Goal: Task Accomplishment & Management: Complete application form

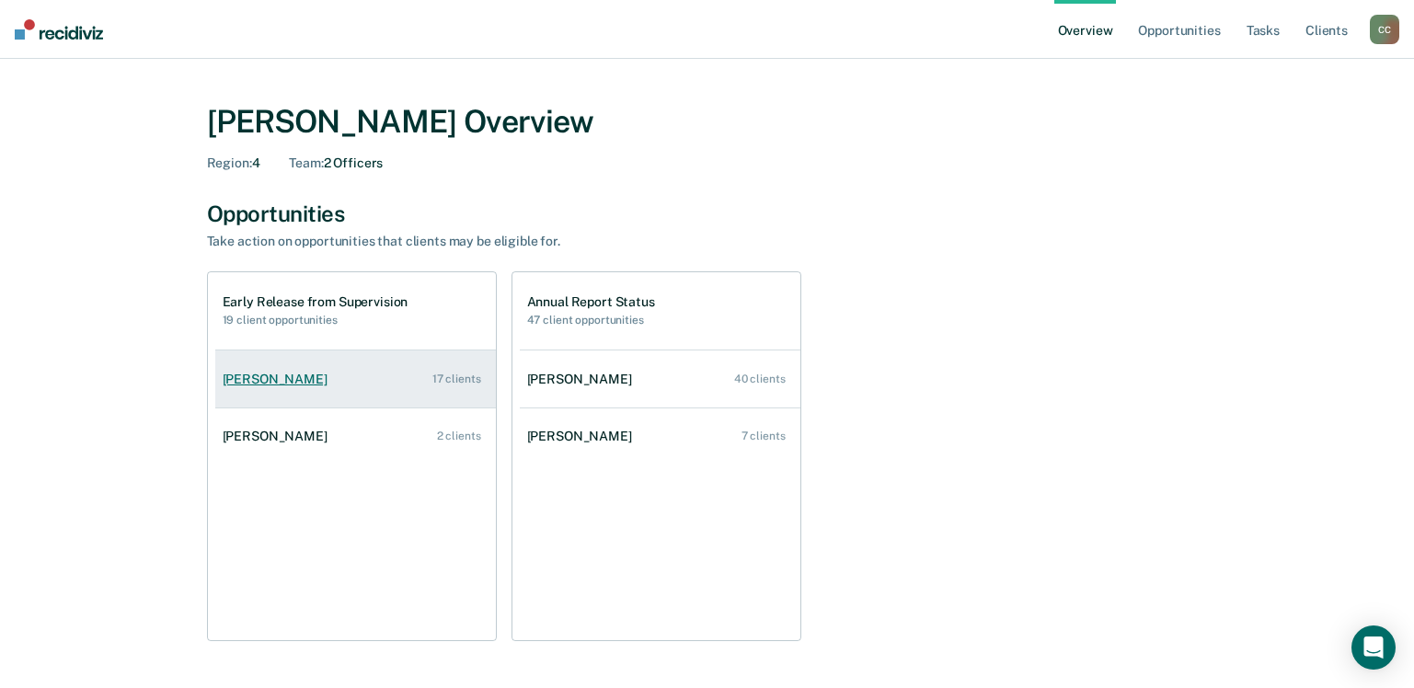
click at [273, 381] on div "[PERSON_NAME]" at bounding box center [279, 380] width 112 height 16
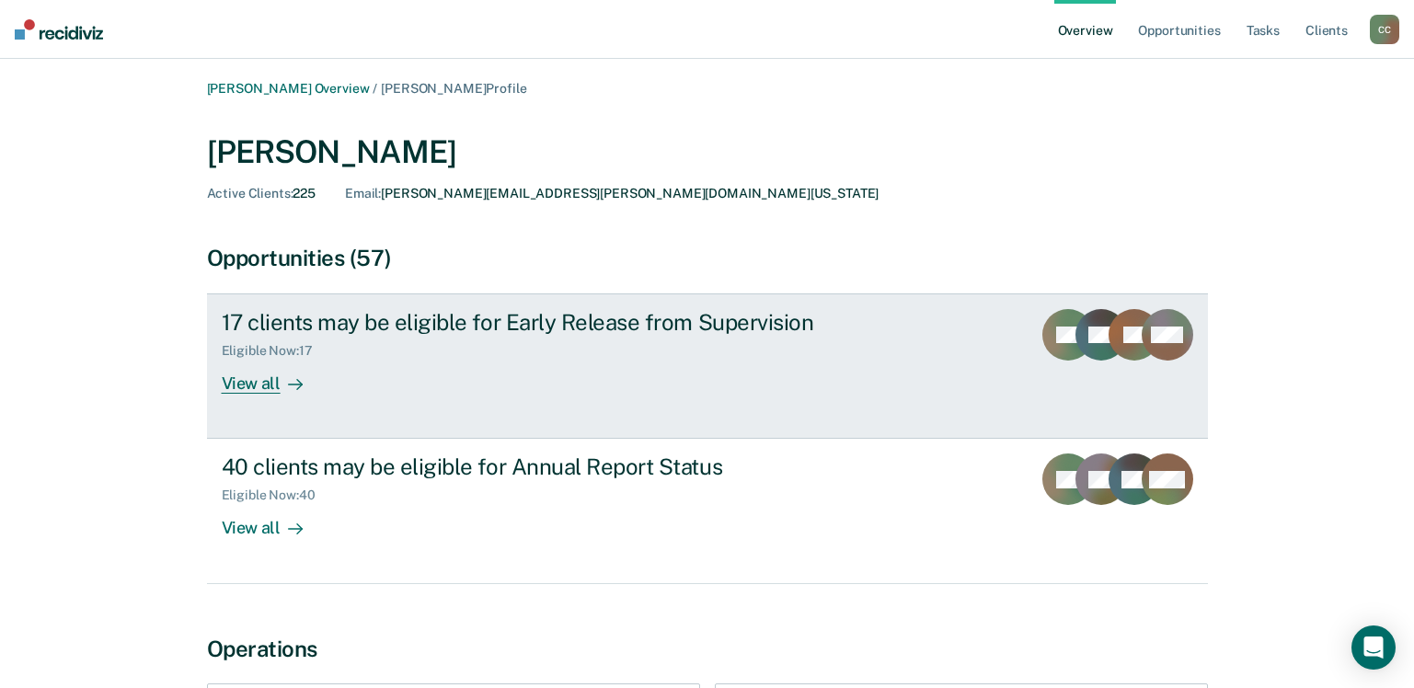
click at [250, 382] on div "View all" at bounding box center [273, 377] width 103 height 36
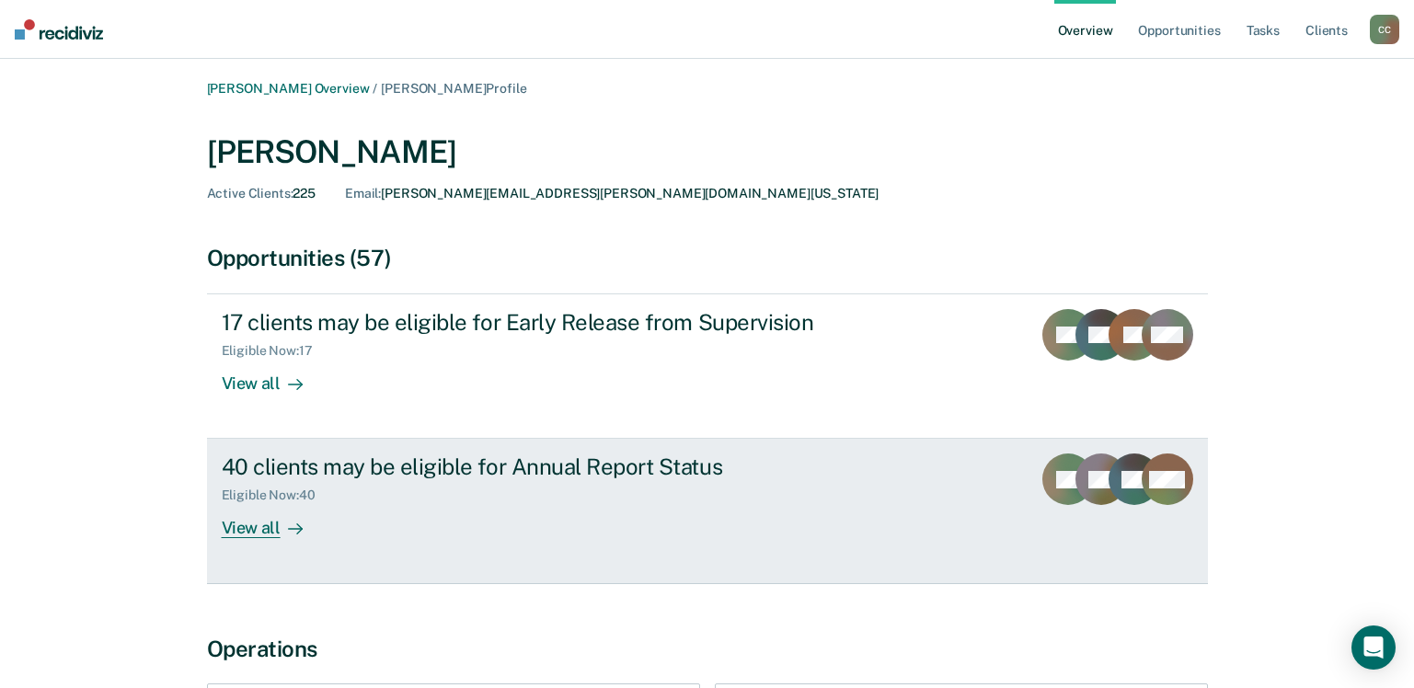
click at [247, 529] on div "View all" at bounding box center [273, 521] width 103 height 36
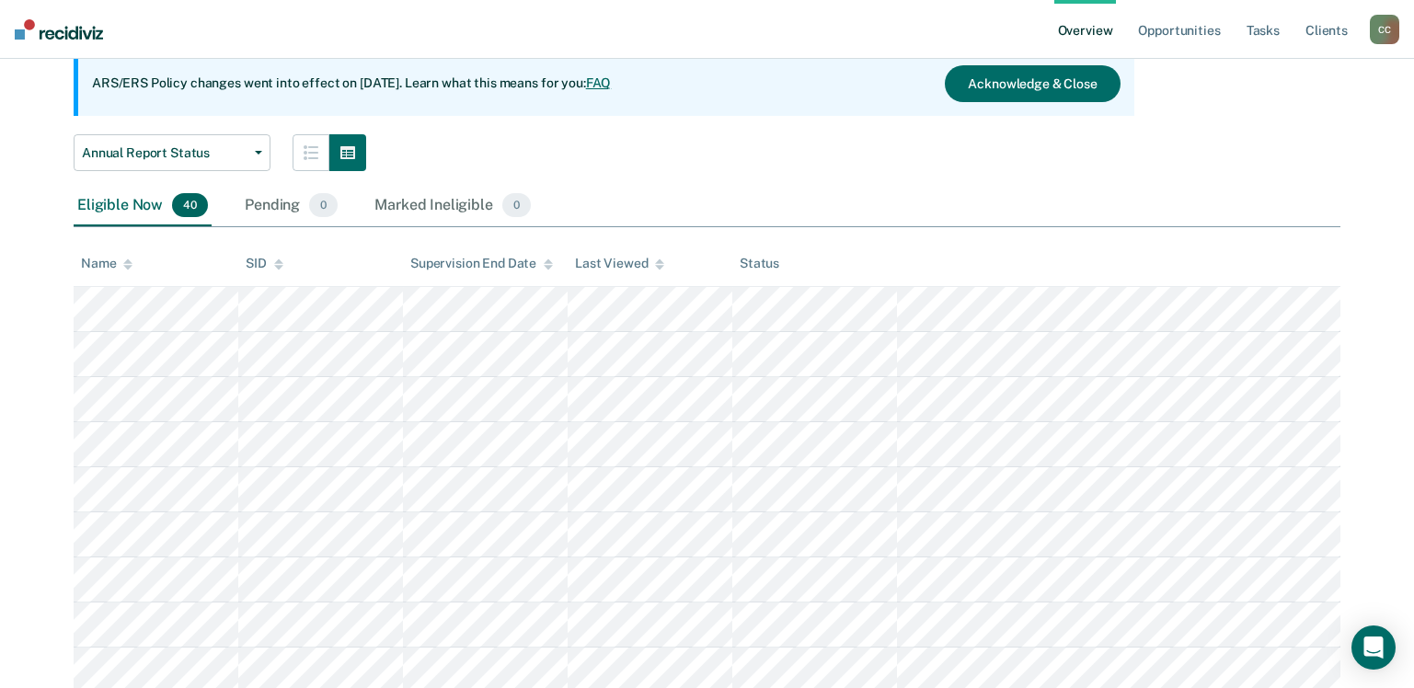
scroll to position [184, 0]
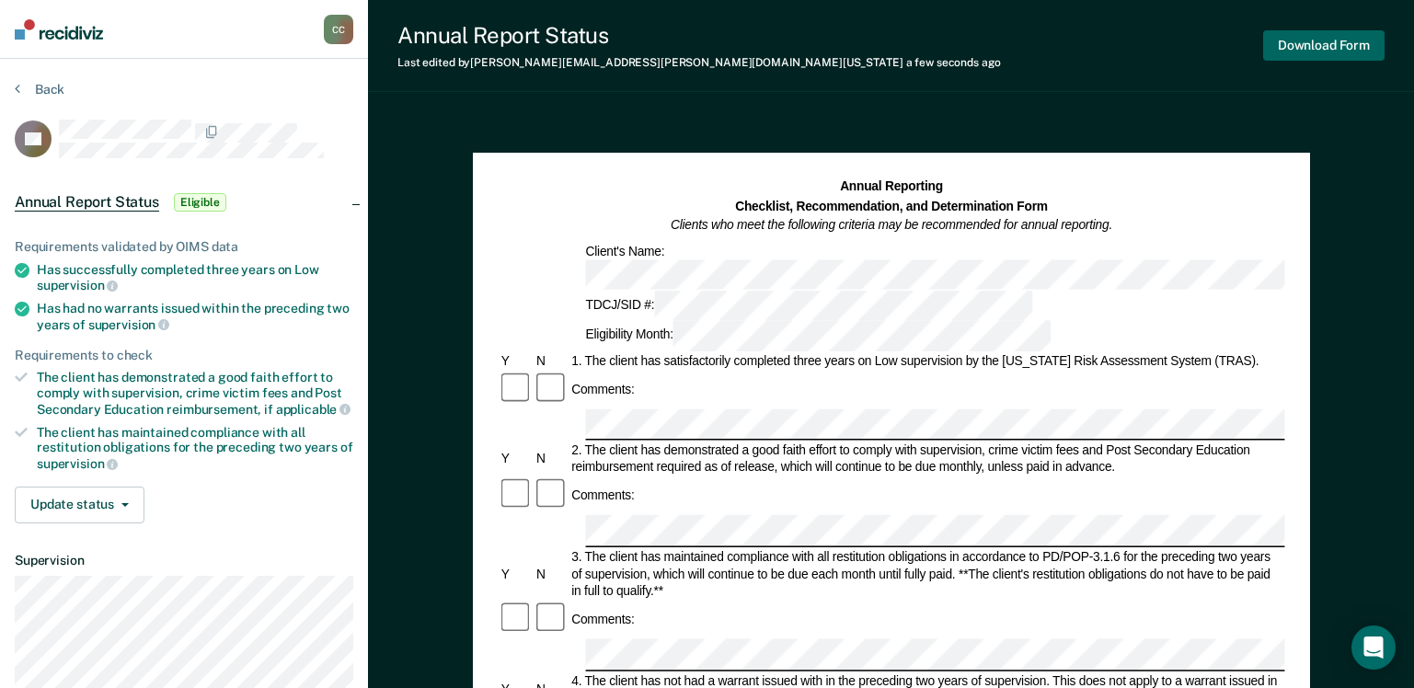
click at [1309, 44] on button "Download Form" at bounding box center [1323, 45] width 121 height 30
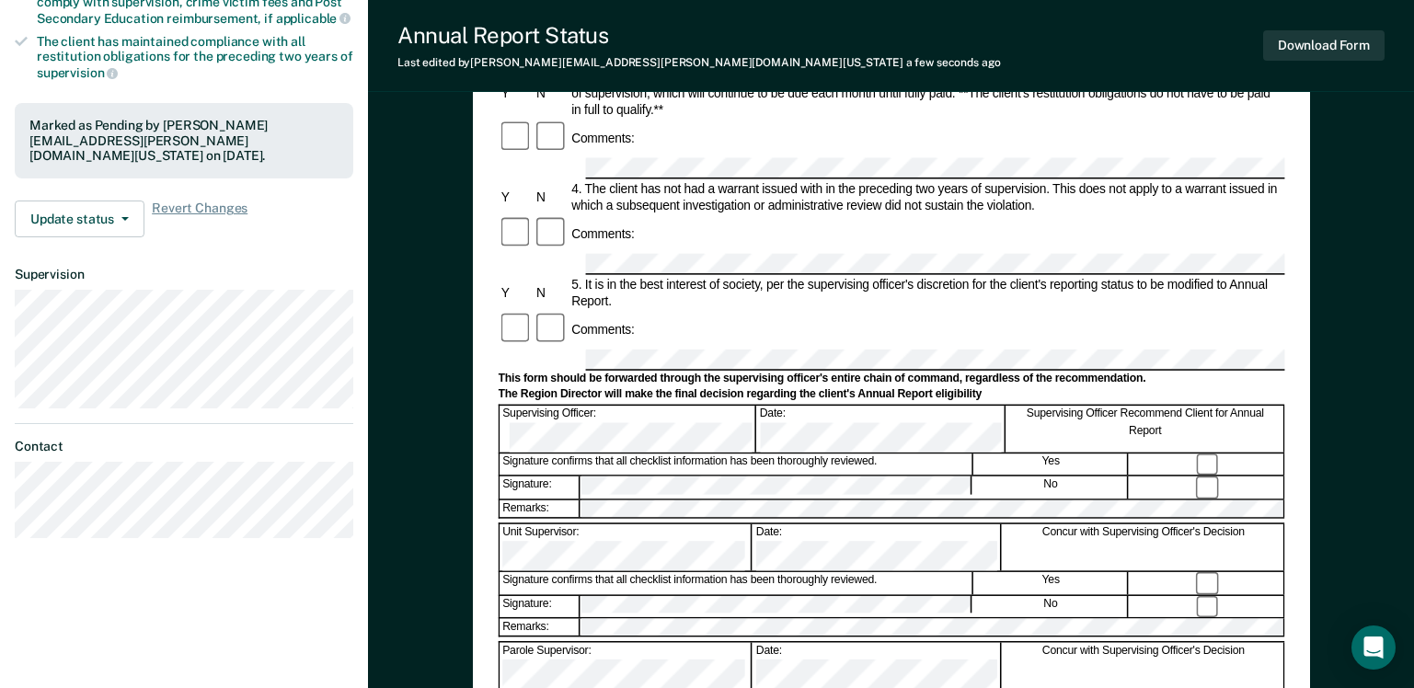
scroll to position [552, 0]
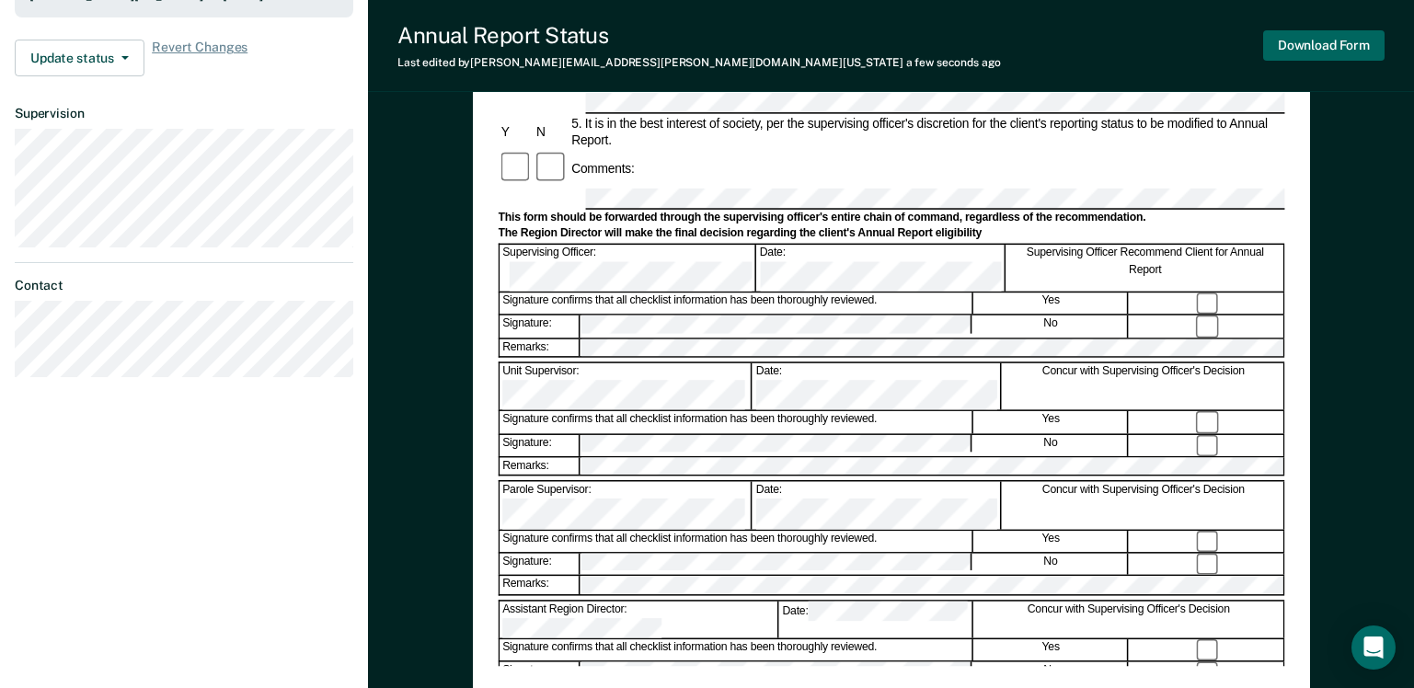
click at [1323, 38] on button "Download Form" at bounding box center [1323, 45] width 121 height 30
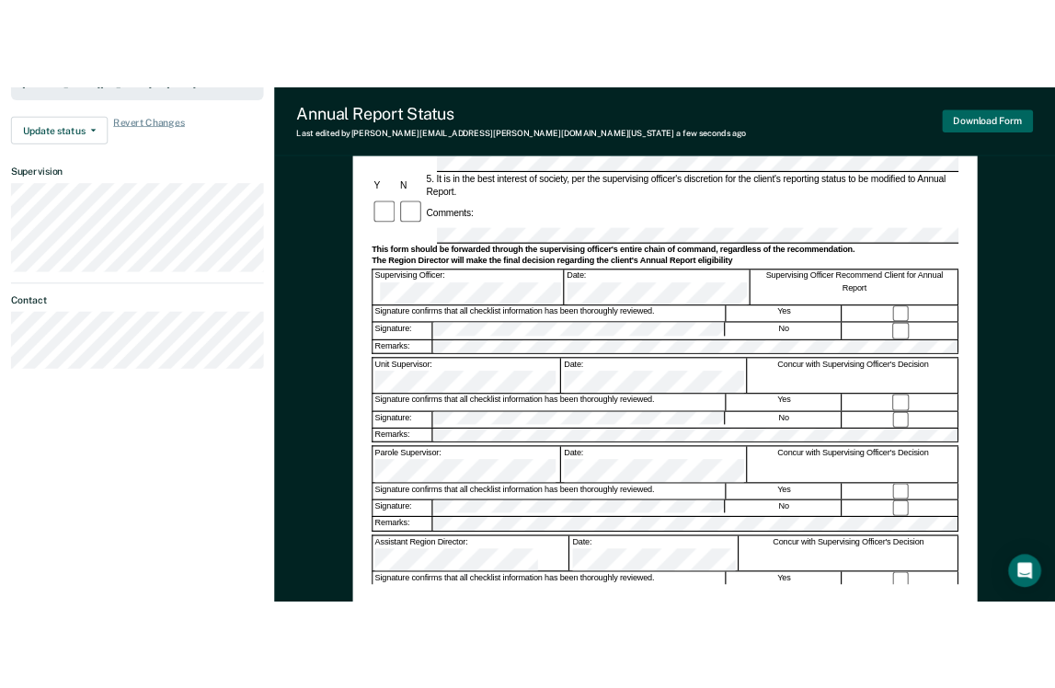
scroll to position [345, 0]
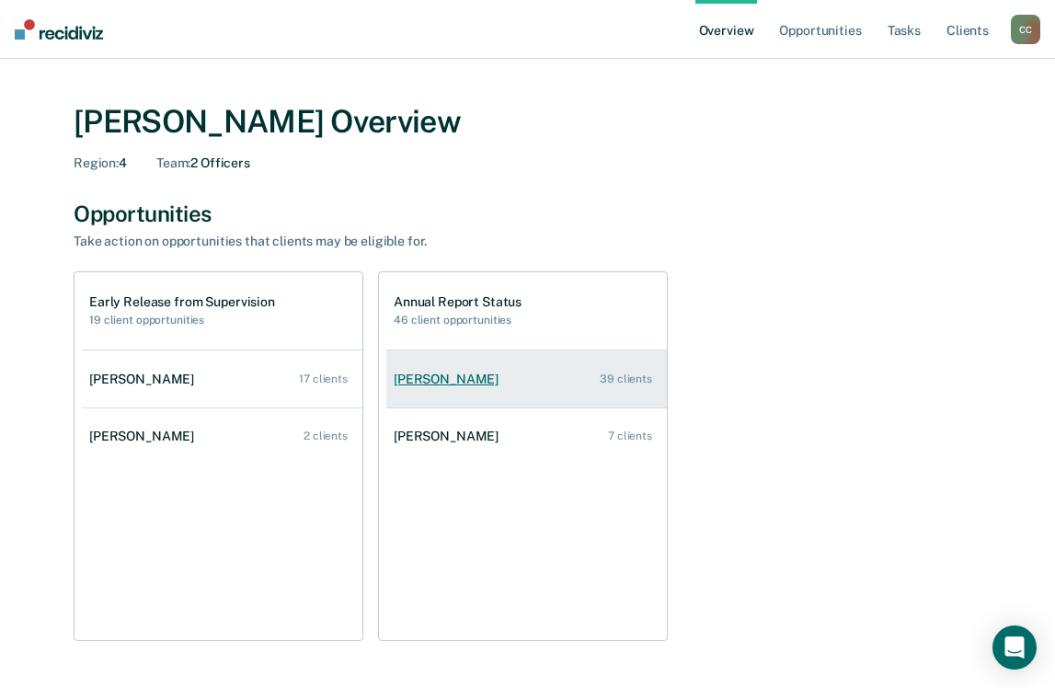
click at [447, 377] on div "[PERSON_NAME]" at bounding box center [450, 380] width 112 height 16
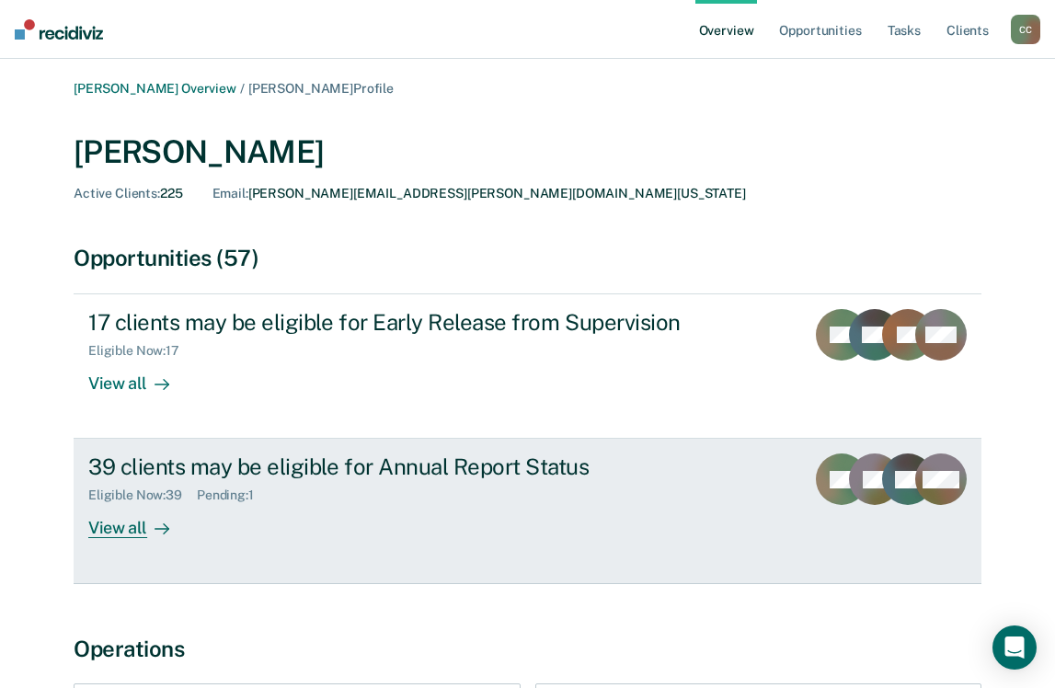
click at [114, 523] on div "View all" at bounding box center [139, 521] width 103 height 36
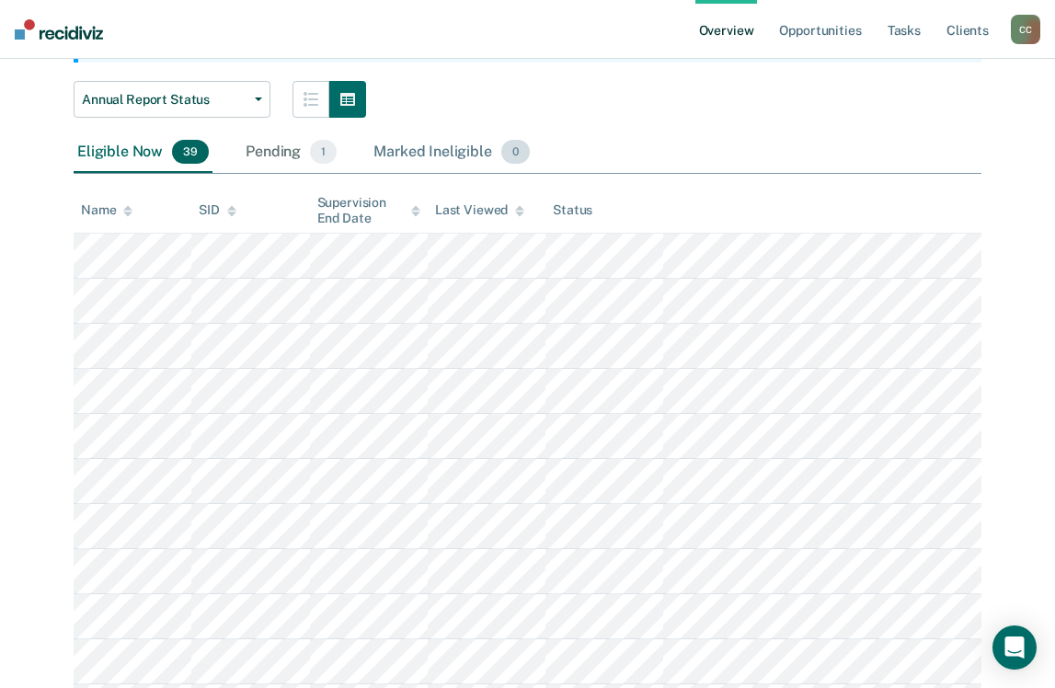
scroll to position [213, 0]
